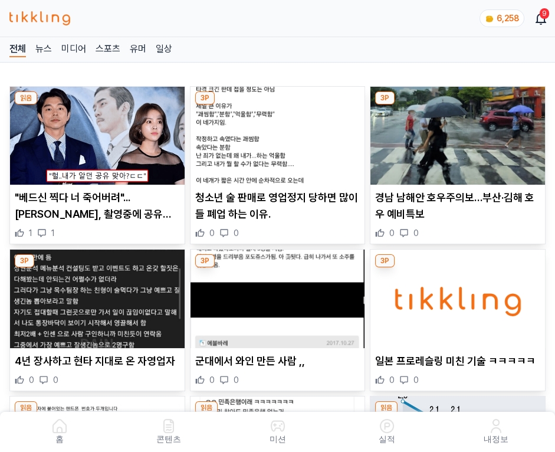
click at [460, 140] on img at bounding box center [457, 136] width 175 height 98
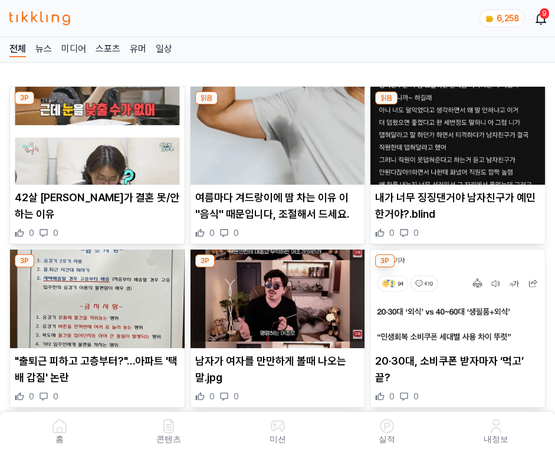
click at [460, 140] on img at bounding box center [457, 136] width 175 height 98
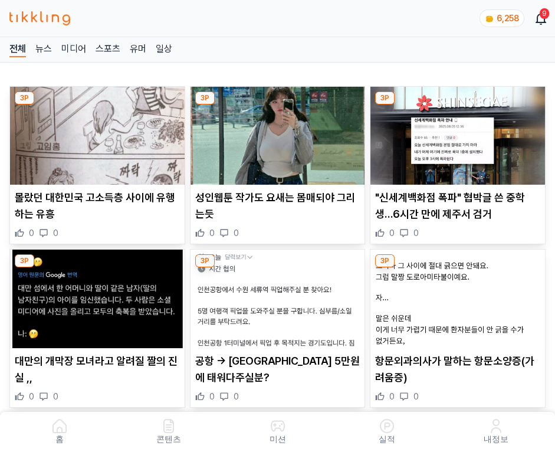
click at [460, 140] on img at bounding box center [457, 136] width 175 height 98
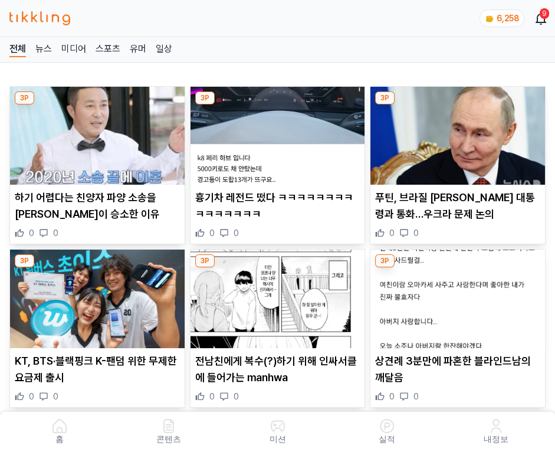
click at [460, 140] on img at bounding box center [457, 136] width 175 height 98
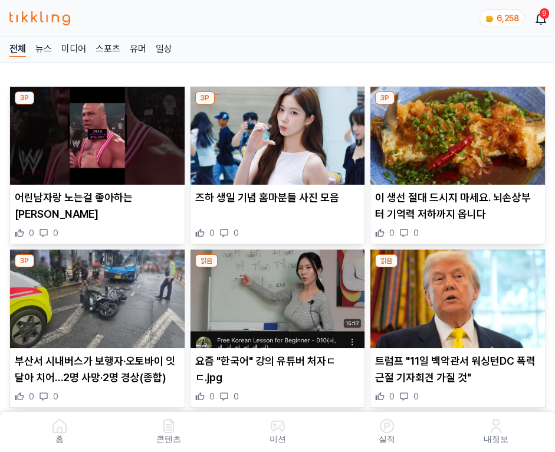
click at [460, 140] on img at bounding box center [457, 136] width 175 height 98
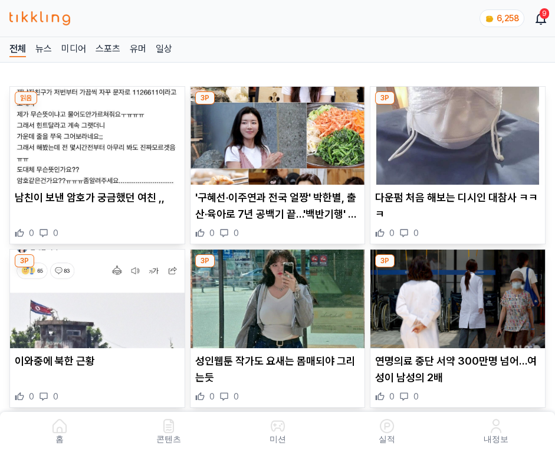
click at [460, 140] on img at bounding box center [457, 136] width 175 height 98
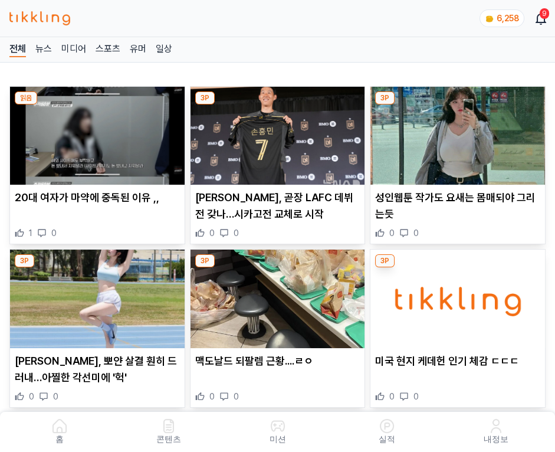
click at [460, 140] on img at bounding box center [457, 136] width 175 height 98
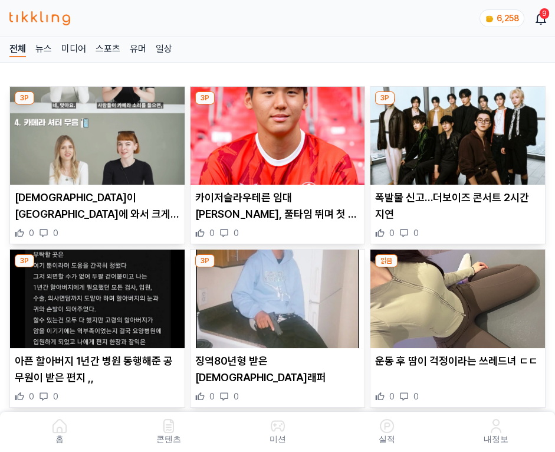
click at [460, 140] on img at bounding box center [457, 136] width 175 height 98
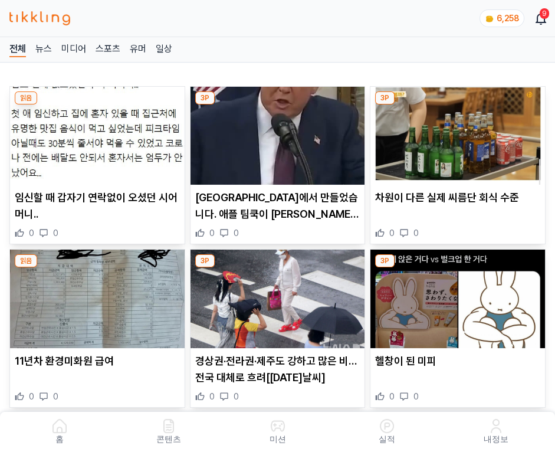
click at [460, 140] on img at bounding box center [457, 136] width 175 height 98
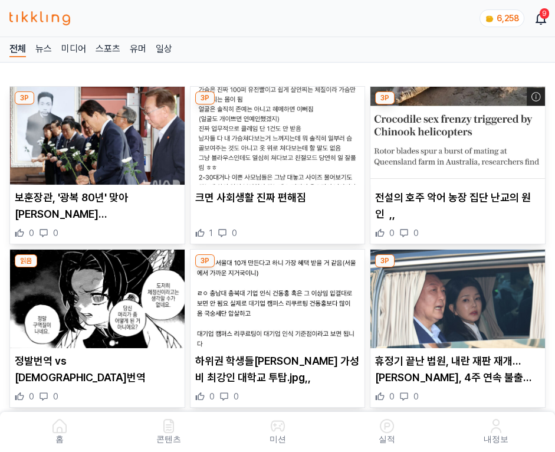
click at [460, 140] on img at bounding box center [457, 136] width 175 height 98
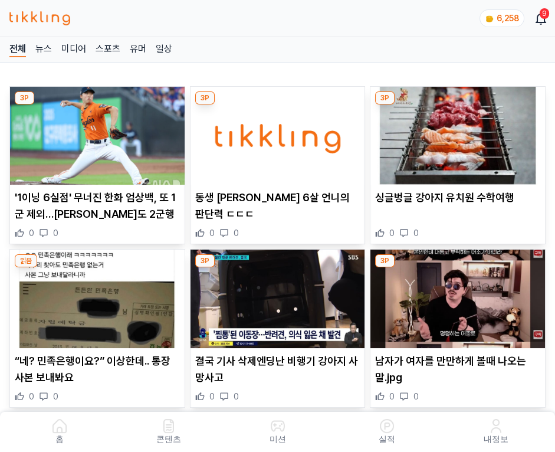
click at [460, 140] on img at bounding box center [457, 136] width 175 height 98
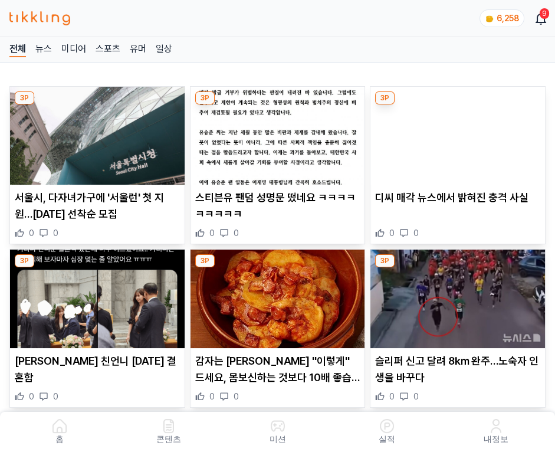
click at [460, 140] on img at bounding box center [457, 136] width 175 height 98
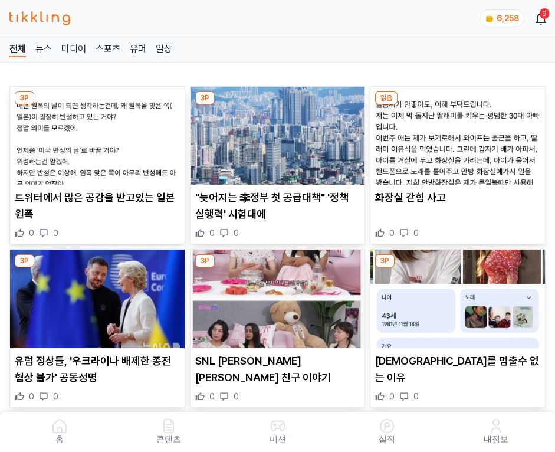
click at [460, 140] on img at bounding box center [457, 136] width 175 height 98
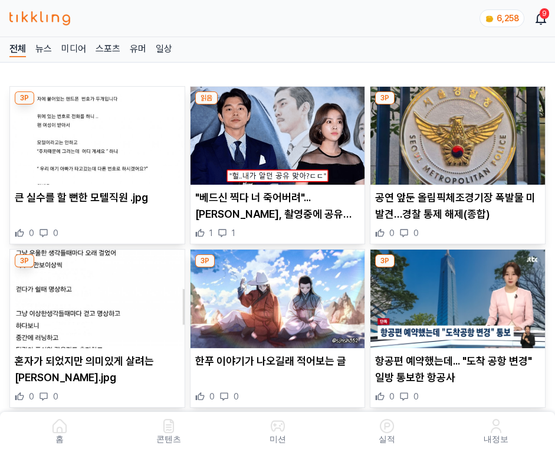
click at [460, 140] on img at bounding box center [457, 136] width 175 height 98
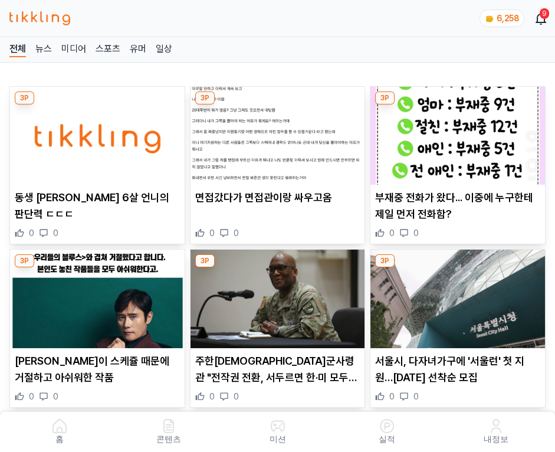
click at [460, 140] on img at bounding box center [457, 136] width 175 height 98
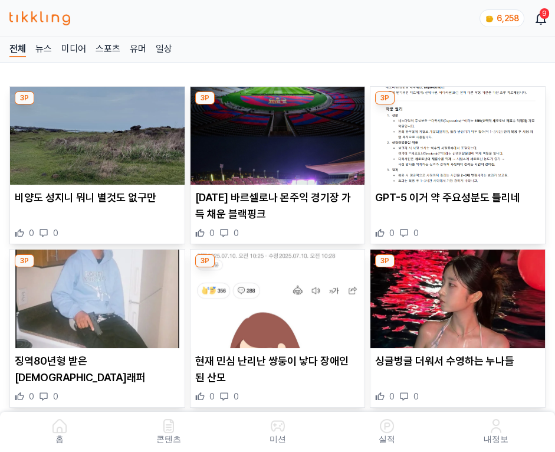
click at [460, 140] on img at bounding box center [457, 136] width 175 height 98
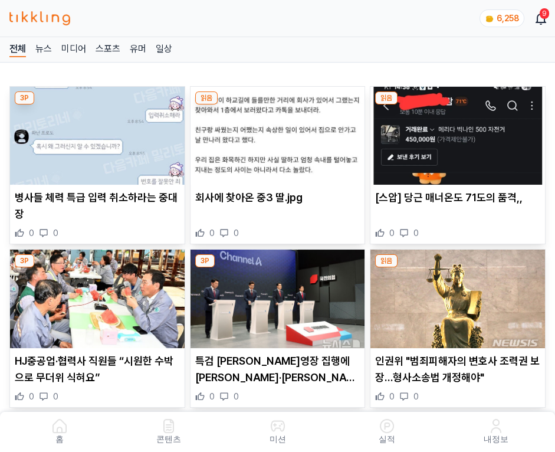
click at [460, 140] on img at bounding box center [457, 136] width 175 height 98
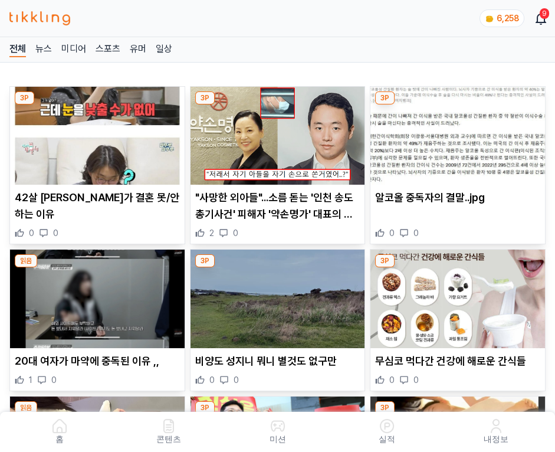
click at [460, 140] on img at bounding box center [457, 136] width 175 height 98
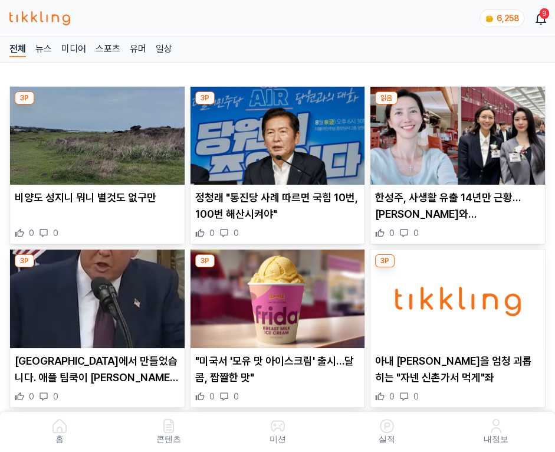
click at [460, 140] on img at bounding box center [457, 136] width 175 height 98
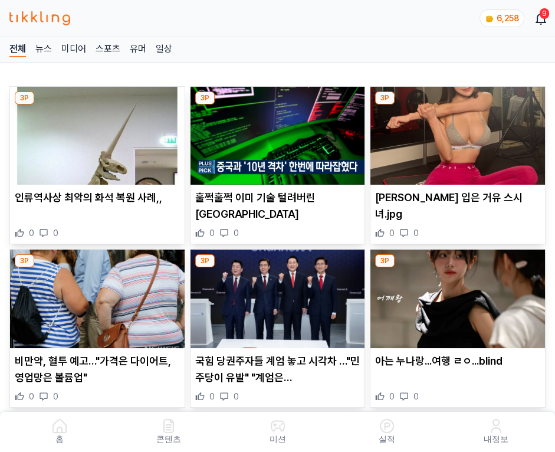
click at [460, 140] on img at bounding box center [457, 136] width 175 height 98
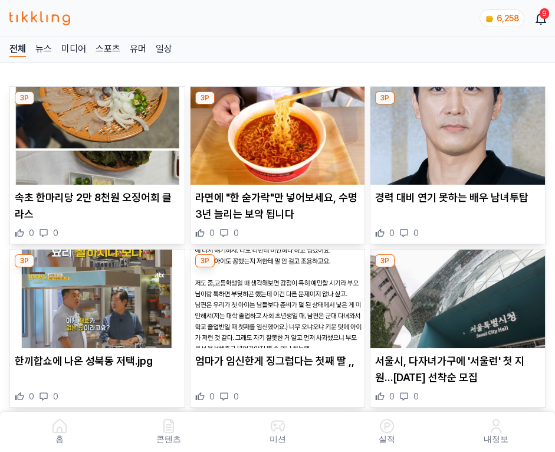
click at [460, 140] on img at bounding box center [457, 136] width 175 height 98
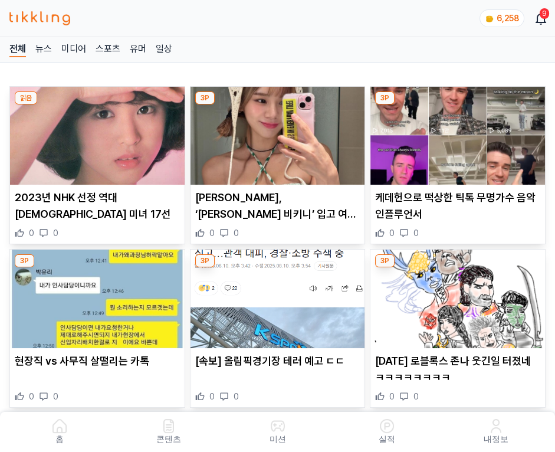
click at [460, 140] on img at bounding box center [457, 136] width 175 height 98
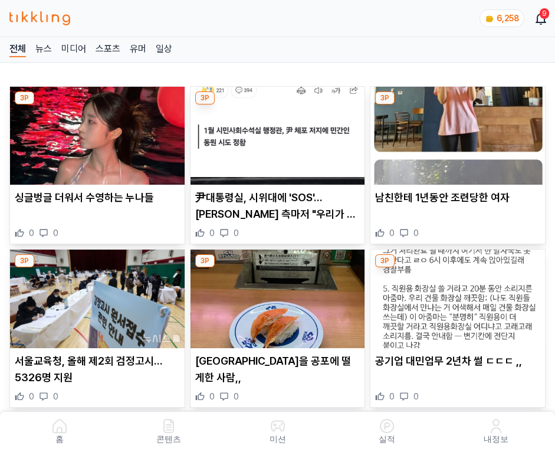
click at [460, 140] on img at bounding box center [457, 136] width 175 height 98
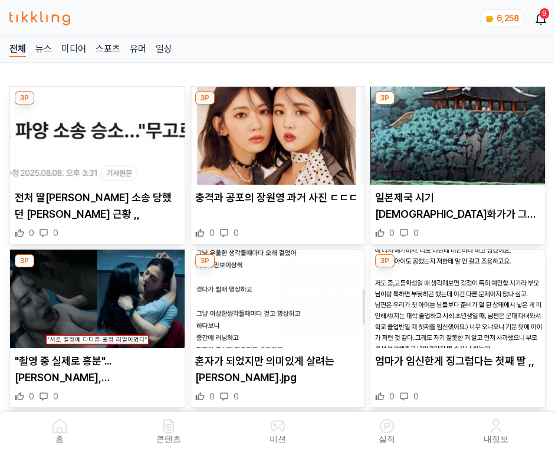
click at [460, 140] on img at bounding box center [457, 136] width 175 height 98
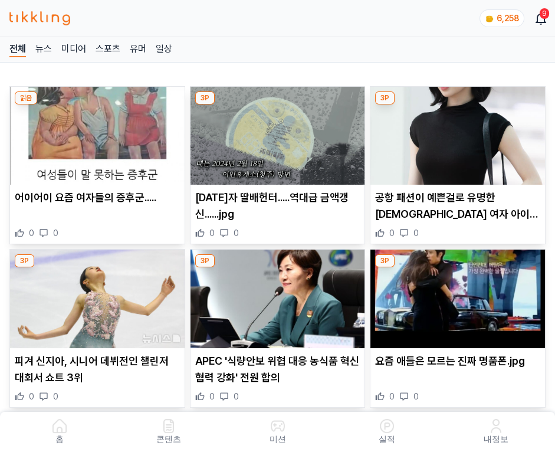
click at [460, 140] on img at bounding box center [457, 136] width 175 height 98
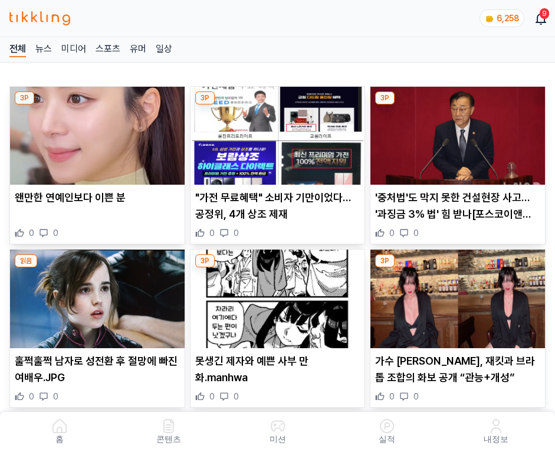
click at [460, 140] on img at bounding box center [457, 136] width 175 height 98
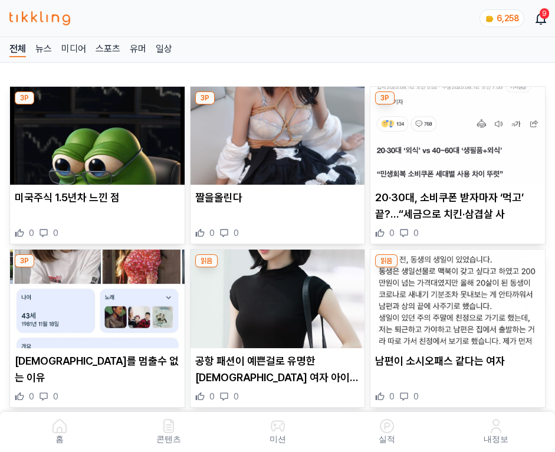
click at [460, 140] on img at bounding box center [457, 136] width 175 height 98
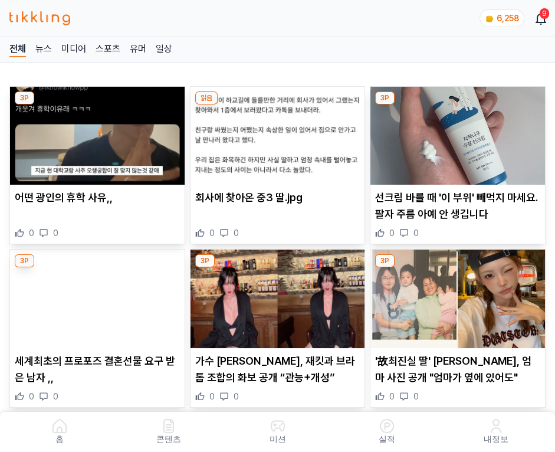
click at [460, 140] on img at bounding box center [457, 136] width 175 height 98
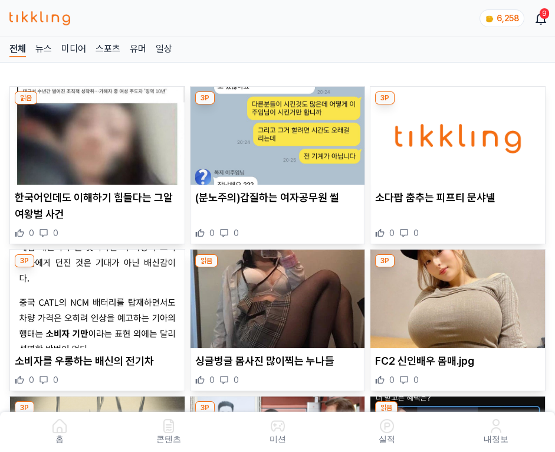
click at [460, 140] on img at bounding box center [457, 136] width 175 height 98
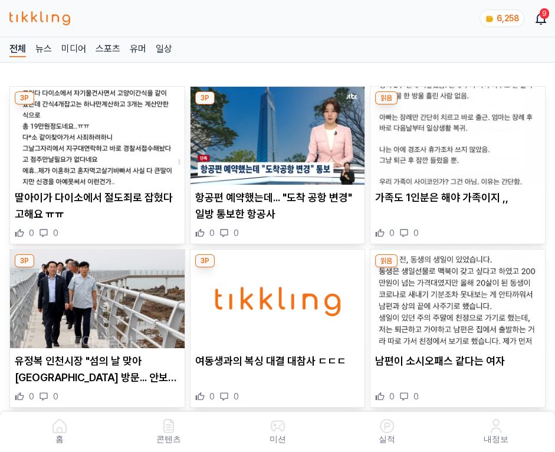
click at [460, 140] on img at bounding box center [457, 136] width 175 height 98
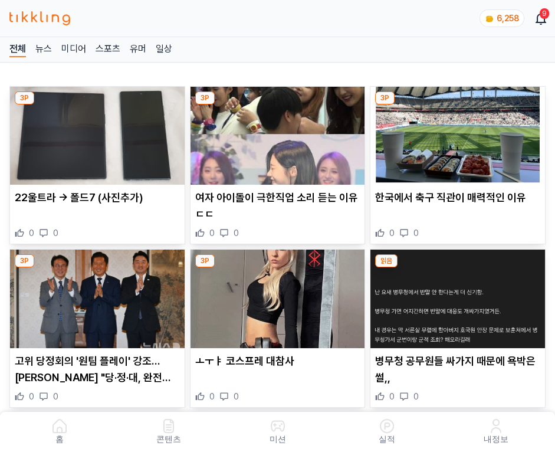
click at [460, 140] on img at bounding box center [457, 136] width 175 height 98
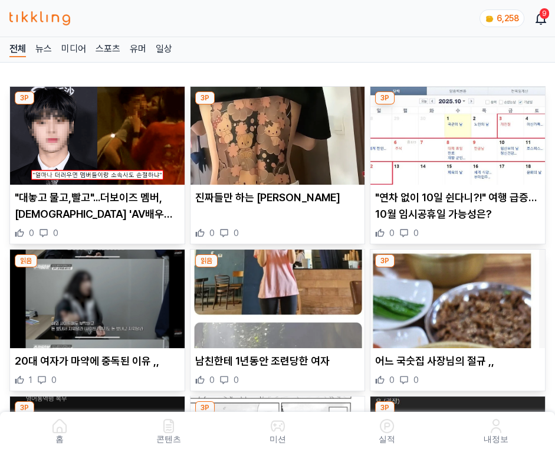
click at [460, 140] on img at bounding box center [457, 136] width 175 height 98
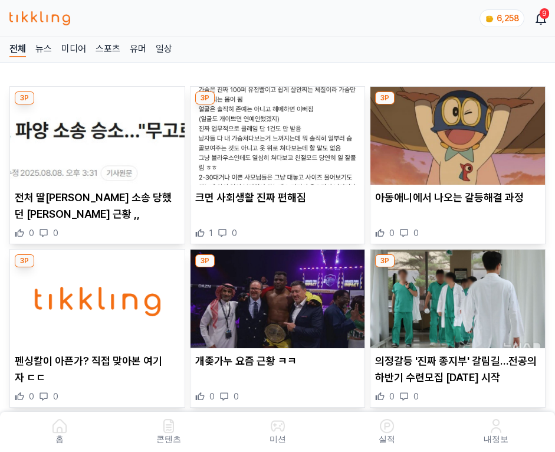
click at [460, 140] on img at bounding box center [457, 136] width 175 height 98
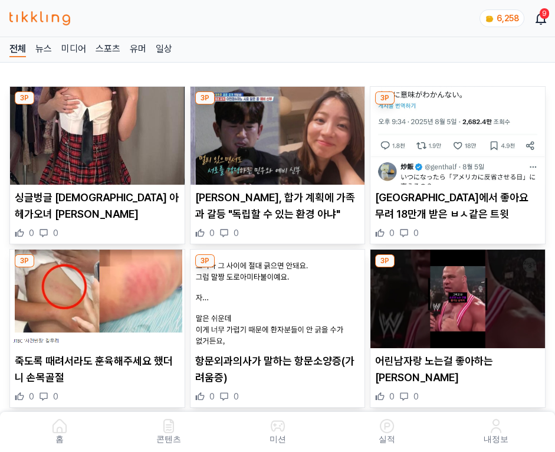
click at [460, 140] on img at bounding box center [457, 136] width 175 height 98
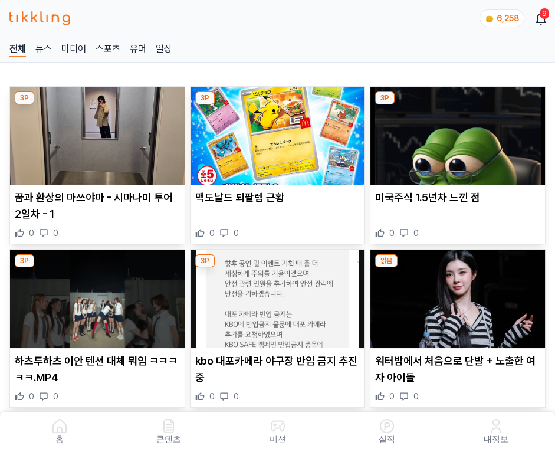
click at [460, 140] on img at bounding box center [457, 136] width 175 height 98
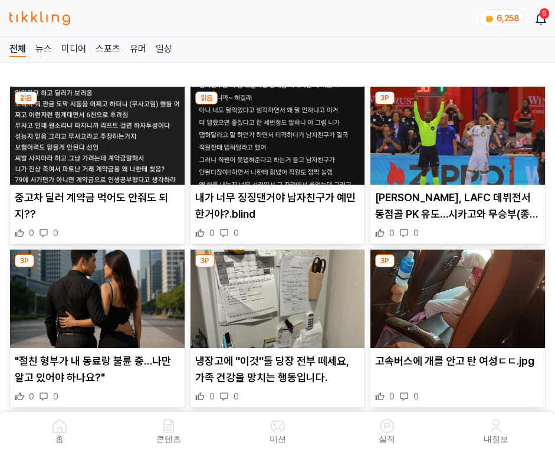
click at [460, 140] on img at bounding box center [457, 136] width 175 height 98
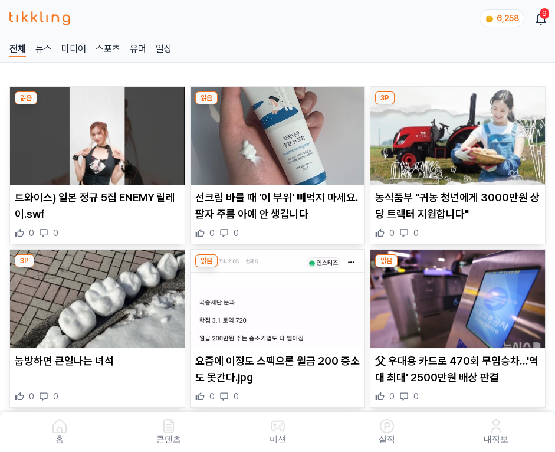
click at [460, 140] on img at bounding box center [457, 136] width 175 height 98
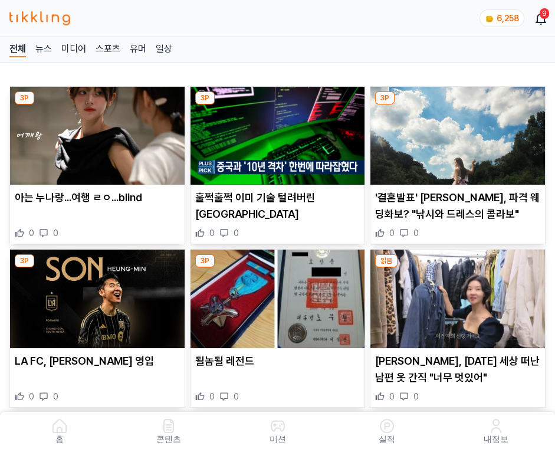
click at [460, 140] on img at bounding box center [457, 136] width 175 height 98
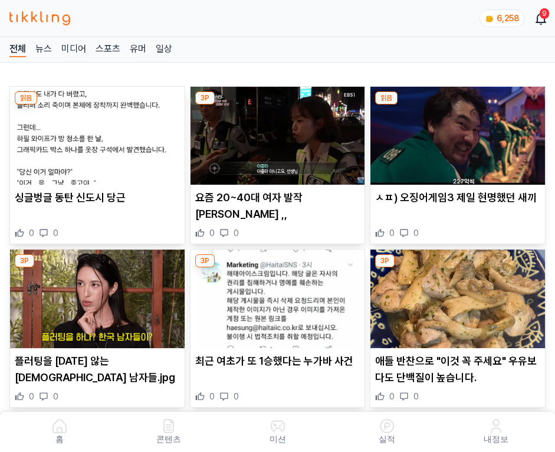
click at [460, 140] on img at bounding box center [457, 136] width 175 height 98
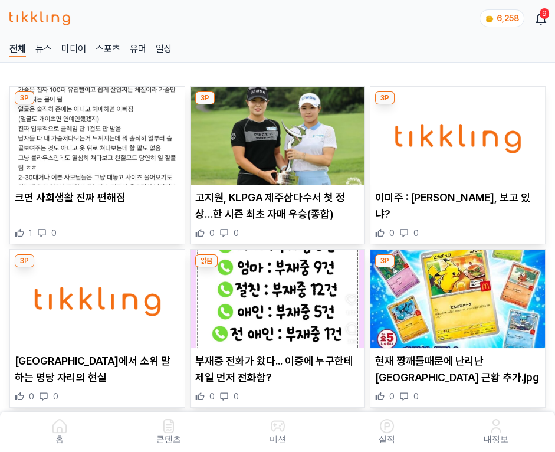
click at [460, 140] on img at bounding box center [457, 136] width 175 height 98
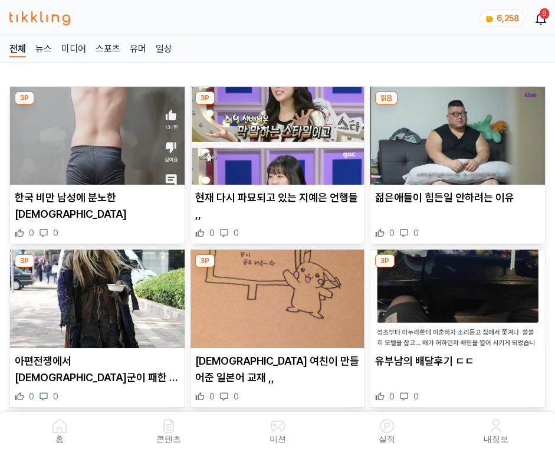
click at [460, 140] on img at bounding box center [457, 136] width 175 height 98
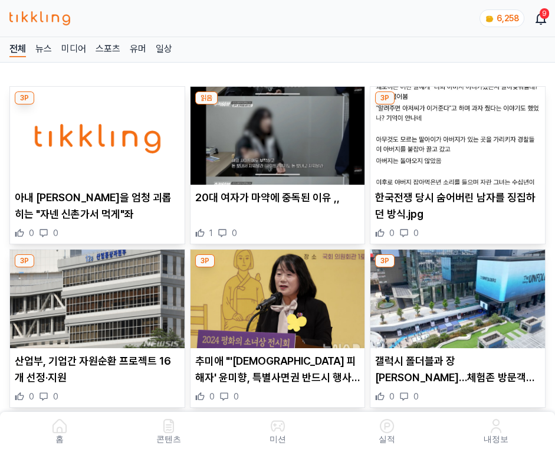
click at [460, 140] on img at bounding box center [457, 136] width 175 height 98
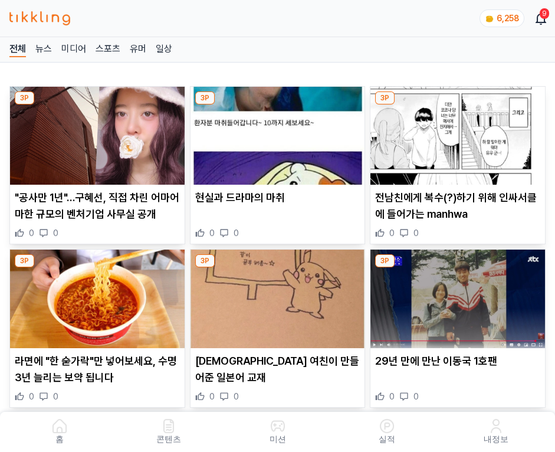
click at [460, 140] on img at bounding box center [457, 136] width 175 height 98
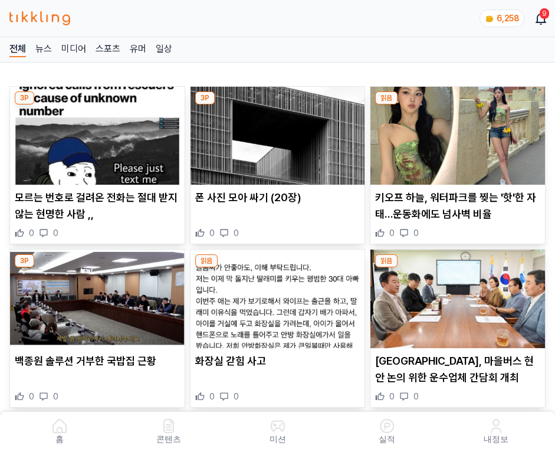
click at [460, 140] on img at bounding box center [457, 136] width 175 height 98
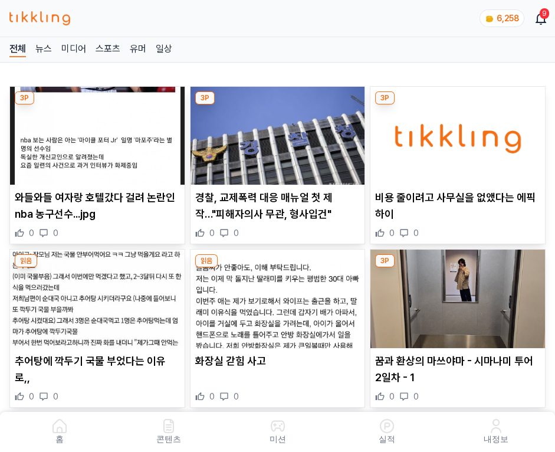
click at [460, 140] on img at bounding box center [457, 136] width 175 height 98
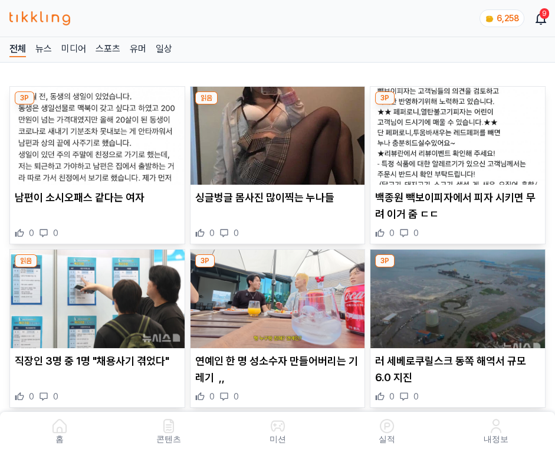
click at [460, 140] on img at bounding box center [457, 136] width 175 height 98
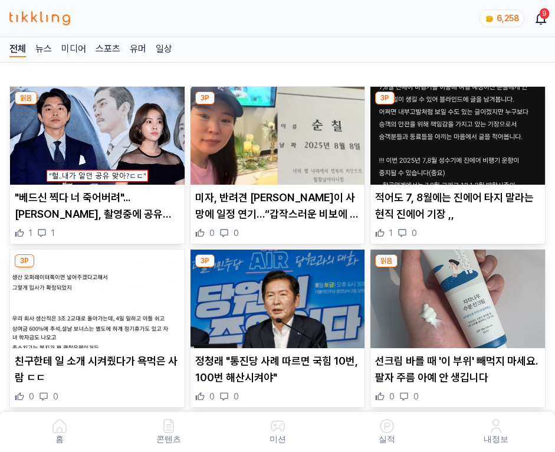
click at [460, 140] on img at bounding box center [457, 136] width 175 height 98
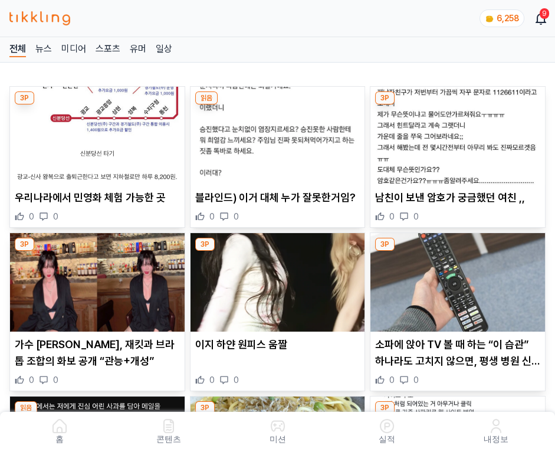
click at [460, 140] on img at bounding box center [457, 136] width 175 height 98
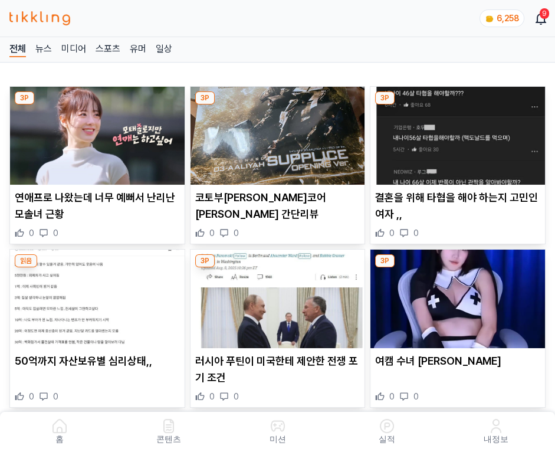
click at [460, 140] on img at bounding box center [457, 136] width 175 height 98
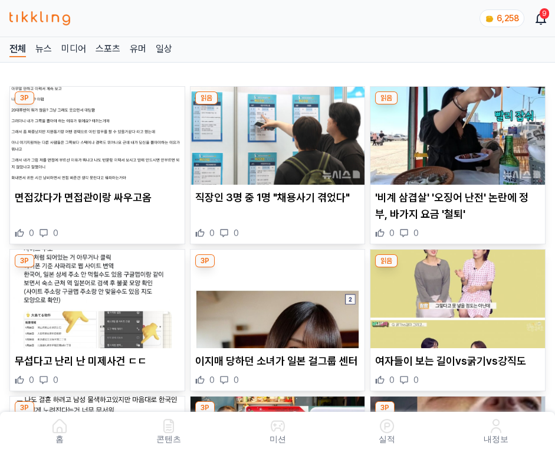
click at [460, 140] on img at bounding box center [457, 136] width 175 height 98
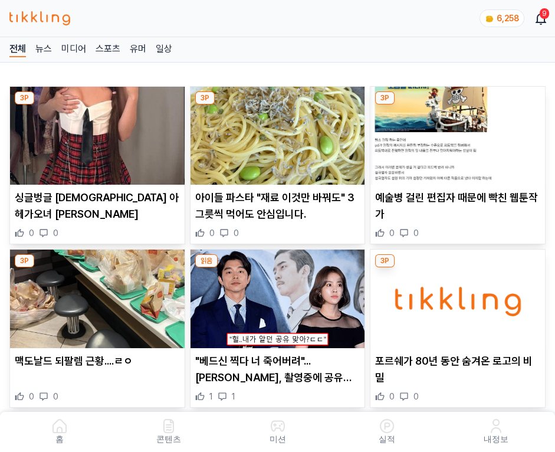
click at [460, 140] on img at bounding box center [457, 136] width 175 height 98
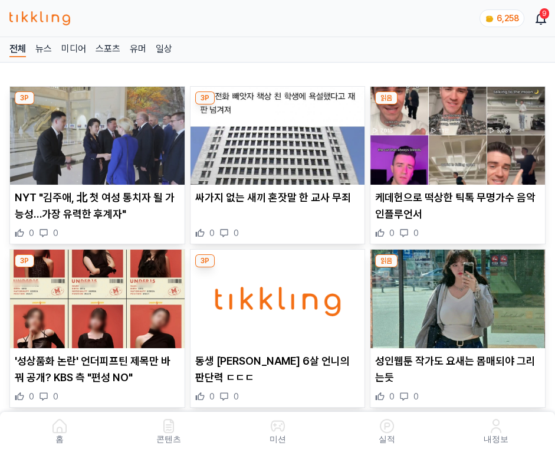
click at [460, 140] on img at bounding box center [457, 136] width 175 height 98
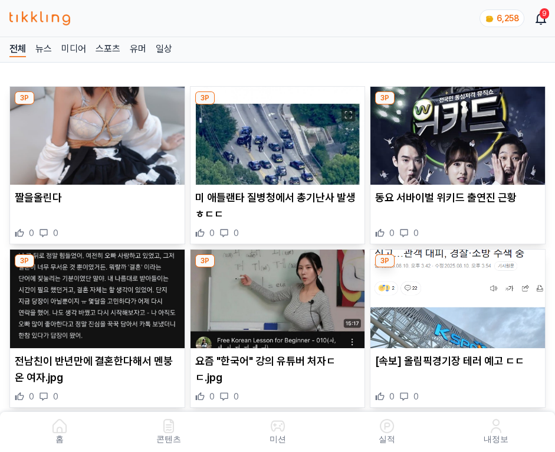
click at [460, 140] on img at bounding box center [457, 136] width 175 height 98
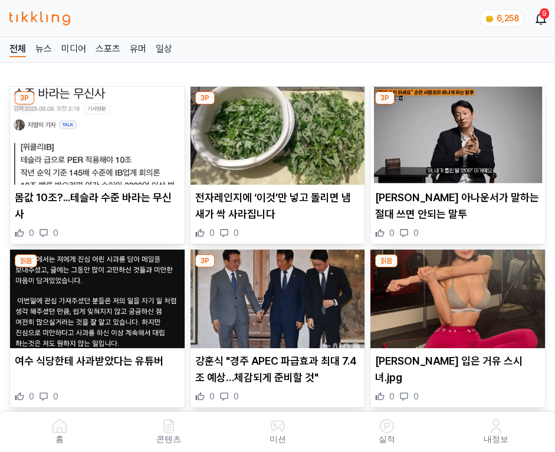
click at [460, 140] on img at bounding box center [457, 136] width 175 height 98
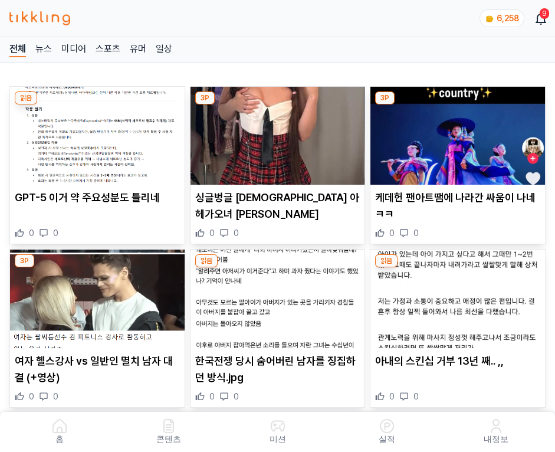
click at [460, 140] on img at bounding box center [457, 136] width 175 height 98
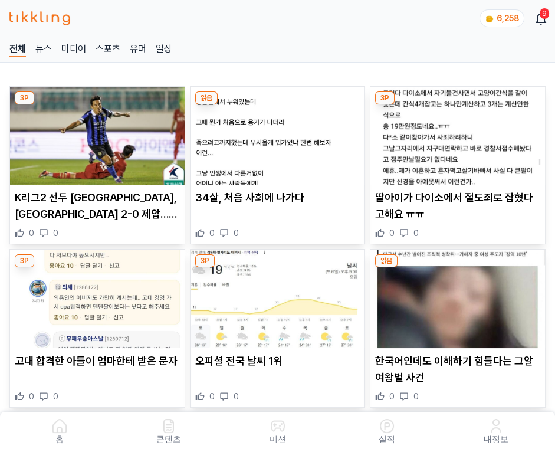
click at [460, 140] on img at bounding box center [457, 136] width 175 height 98
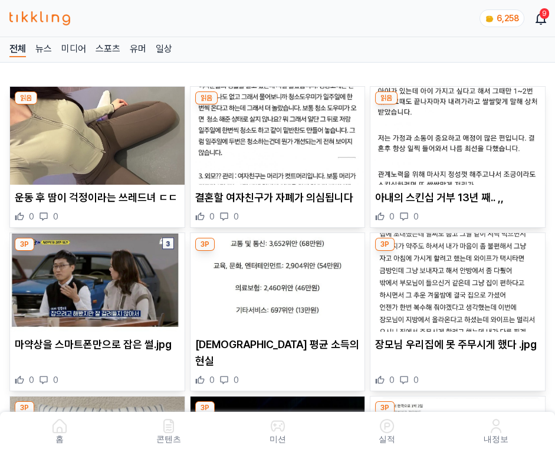
click at [460, 140] on img at bounding box center [457, 136] width 175 height 98
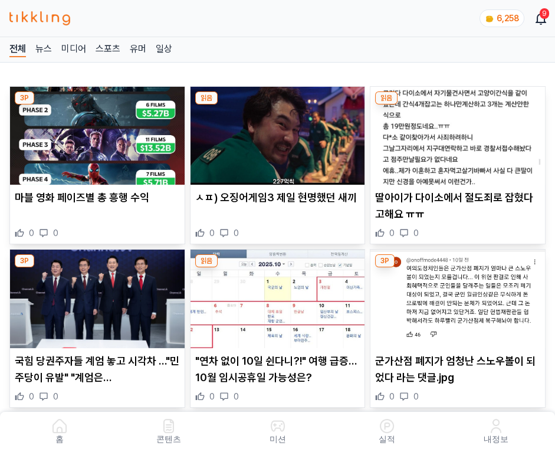
click at [460, 140] on img at bounding box center [457, 136] width 175 height 98
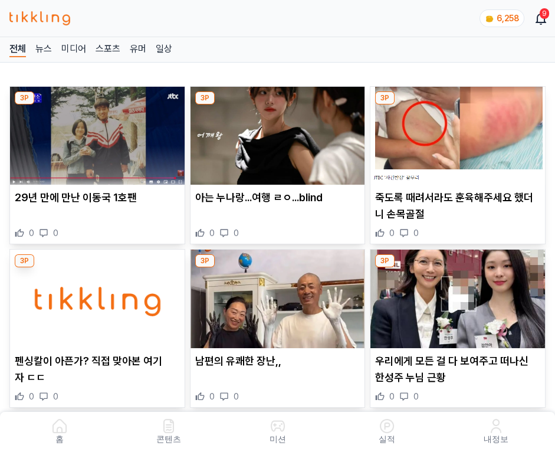
click at [460, 140] on img at bounding box center [457, 136] width 175 height 98
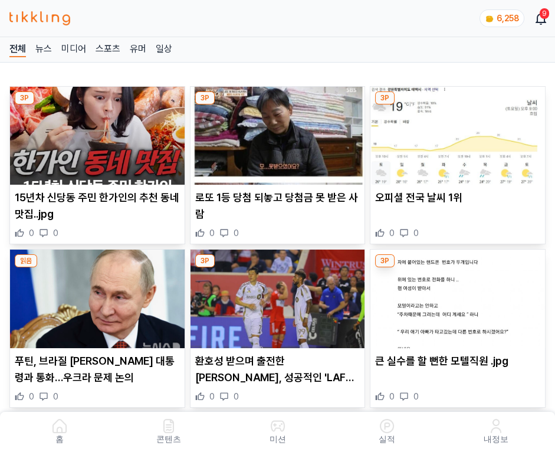
click at [460, 140] on img at bounding box center [457, 136] width 175 height 98
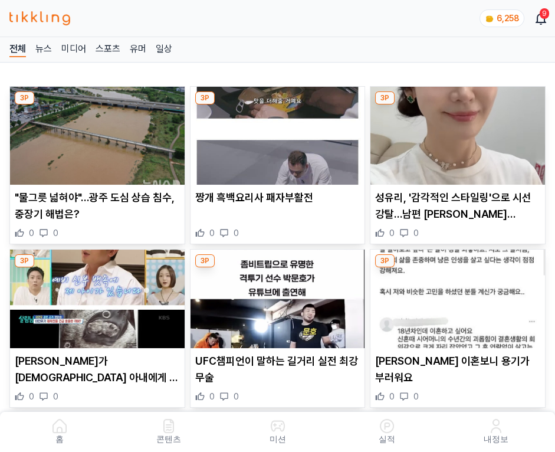
click at [460, 140] on img at bounding box center [457, 136] width 175 height 98
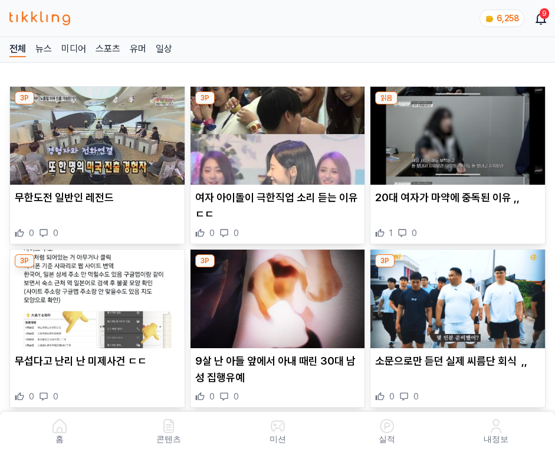
click at [460, 140] on img at bounding box center [457, 136] width 175 height 98
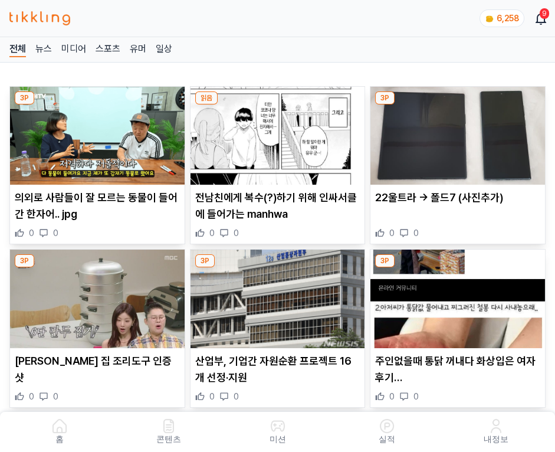
click at [460, 140] on img at bounding box center [457, 136] width 175 height 98
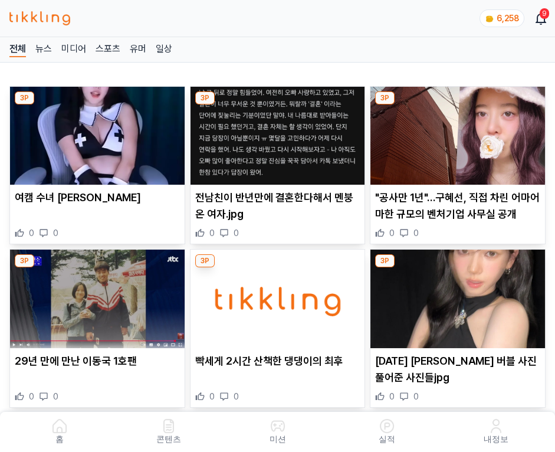
click at [460, 140] on img at bounding box center [457, 136] width 175 height 98
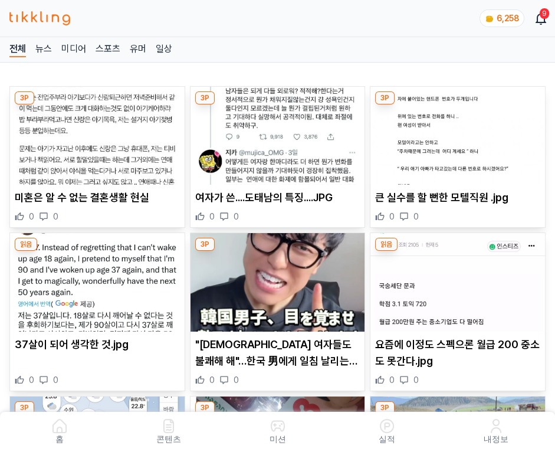
click at [460, 140] on img at bounding box center [457, 136] width 175 height 98
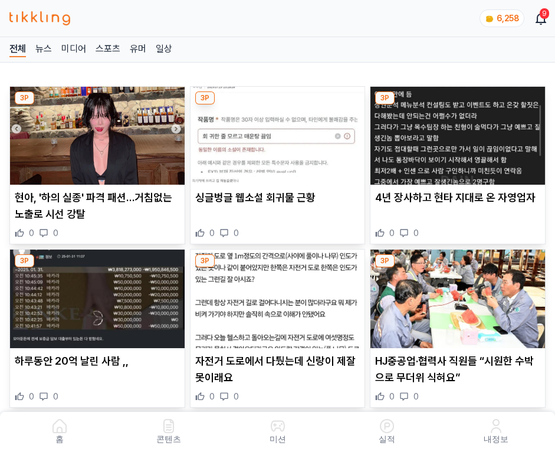
click at [460, 140] on img at bounding box center [457, 136] width 175 height 98
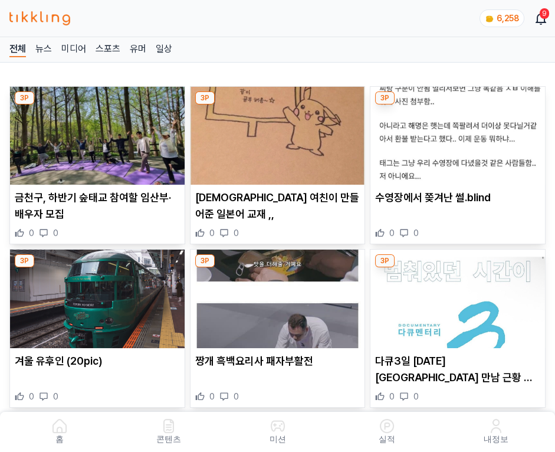
click at [460, 140] on img at bounding box center [457, 136] width 175 height 98
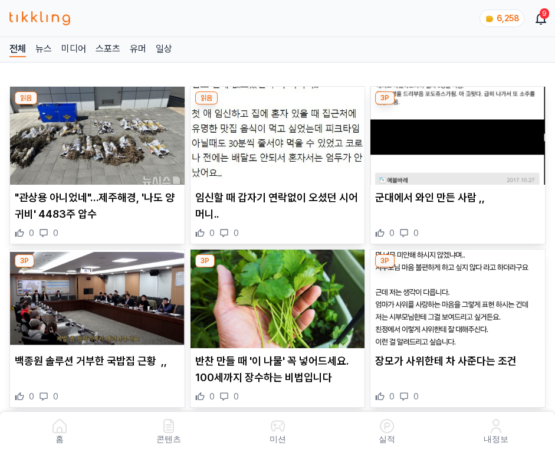
click at [460, 140] on img at bounding box center [457, 136] width 175 height 98
